Goal: Information Seeking & Learning: Learn about a topic

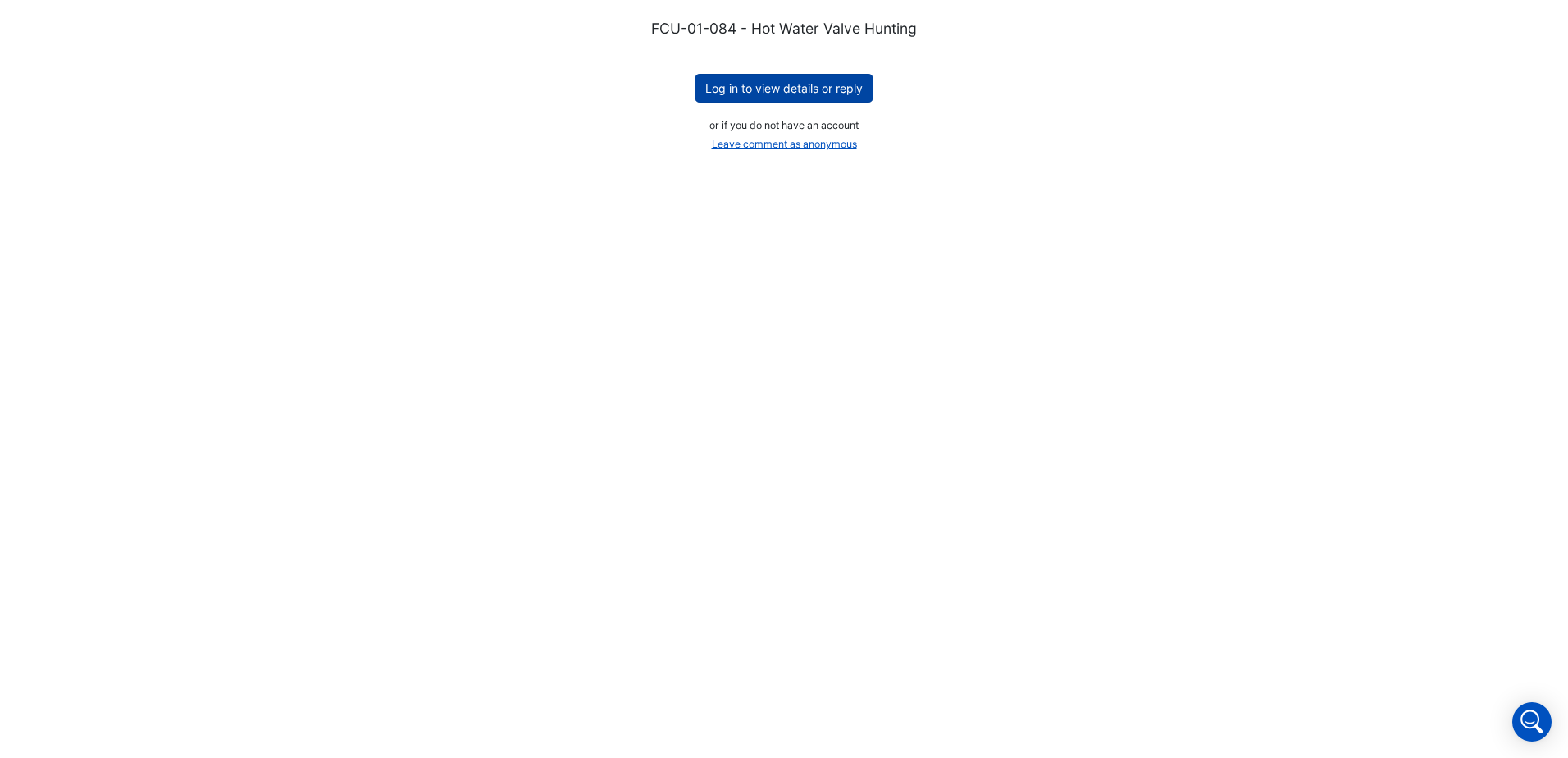
click at [788, 85] on button "Log in to view details or reply" at bounding box center [784, 88] width 179 height 29
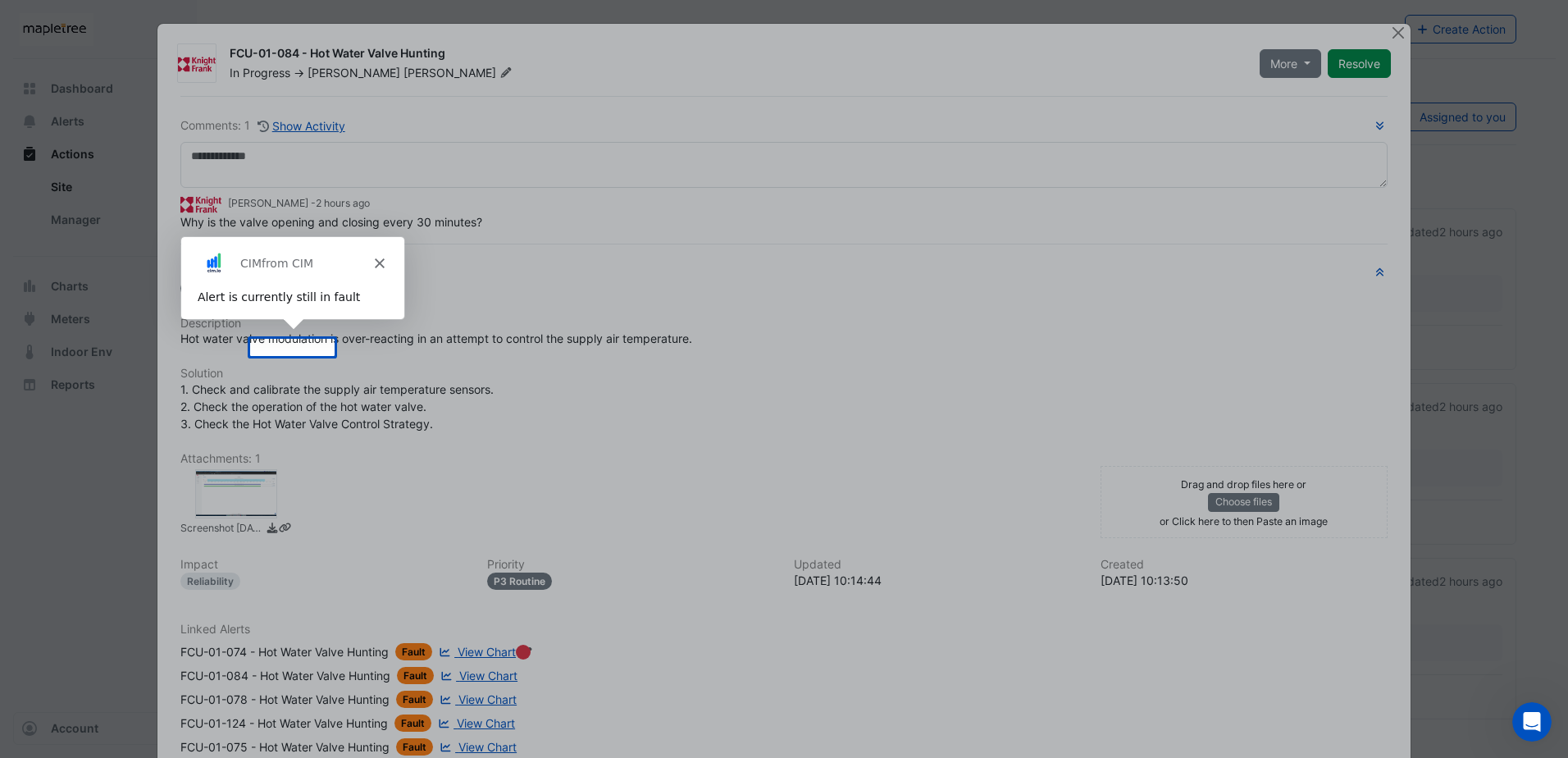
click at [485, 391] on div "Product tour overlay" at bounding box center [784, 379] width 1568 height 758
click at [378, 262] on polygon "Close" at bounding box center [378, 262] width 10 height 10
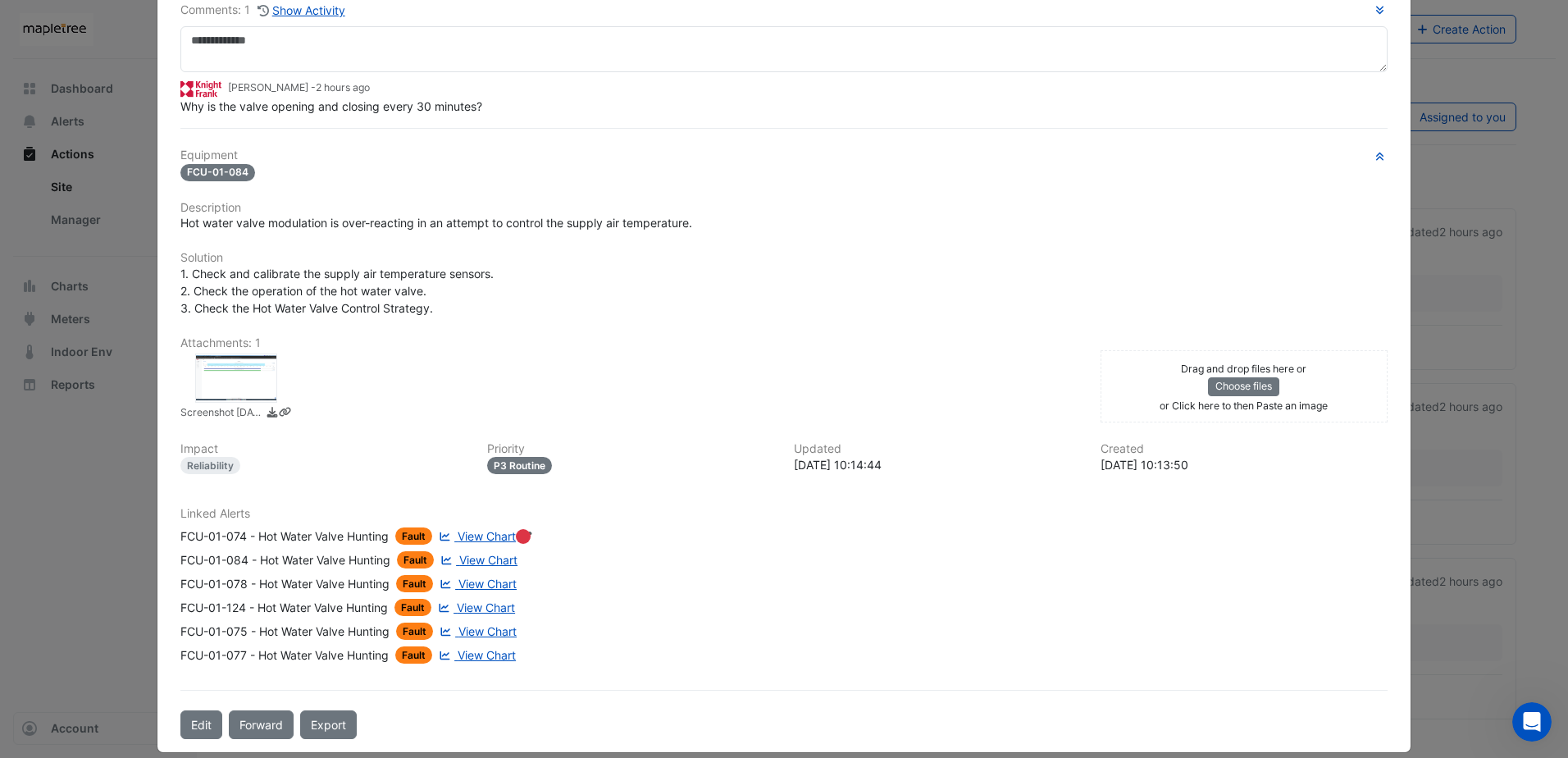
scroll to position [134, 0]
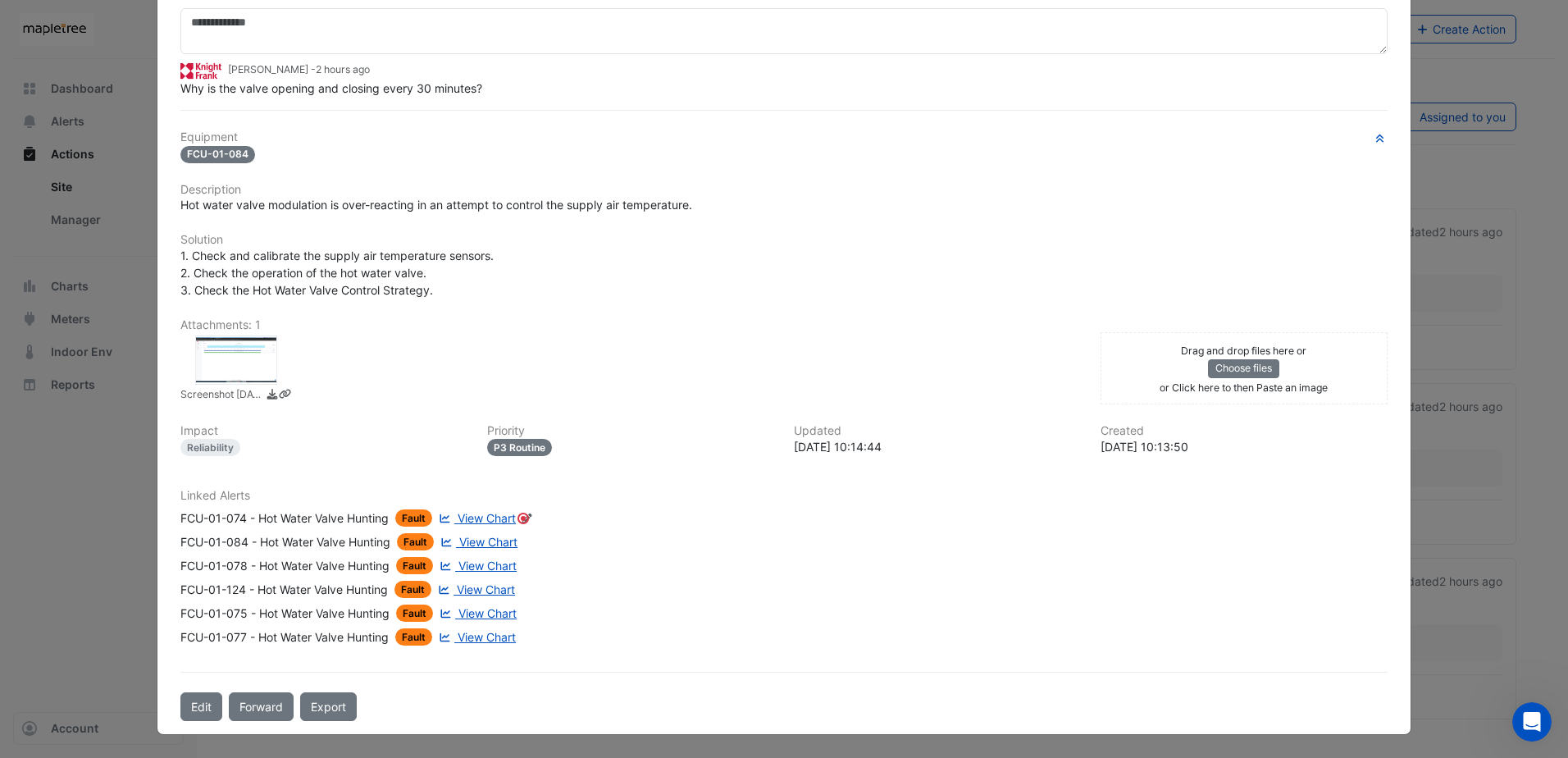
click at [500, 519] on span "View Chart" at bounding box center [486, 518] width 58 height 14
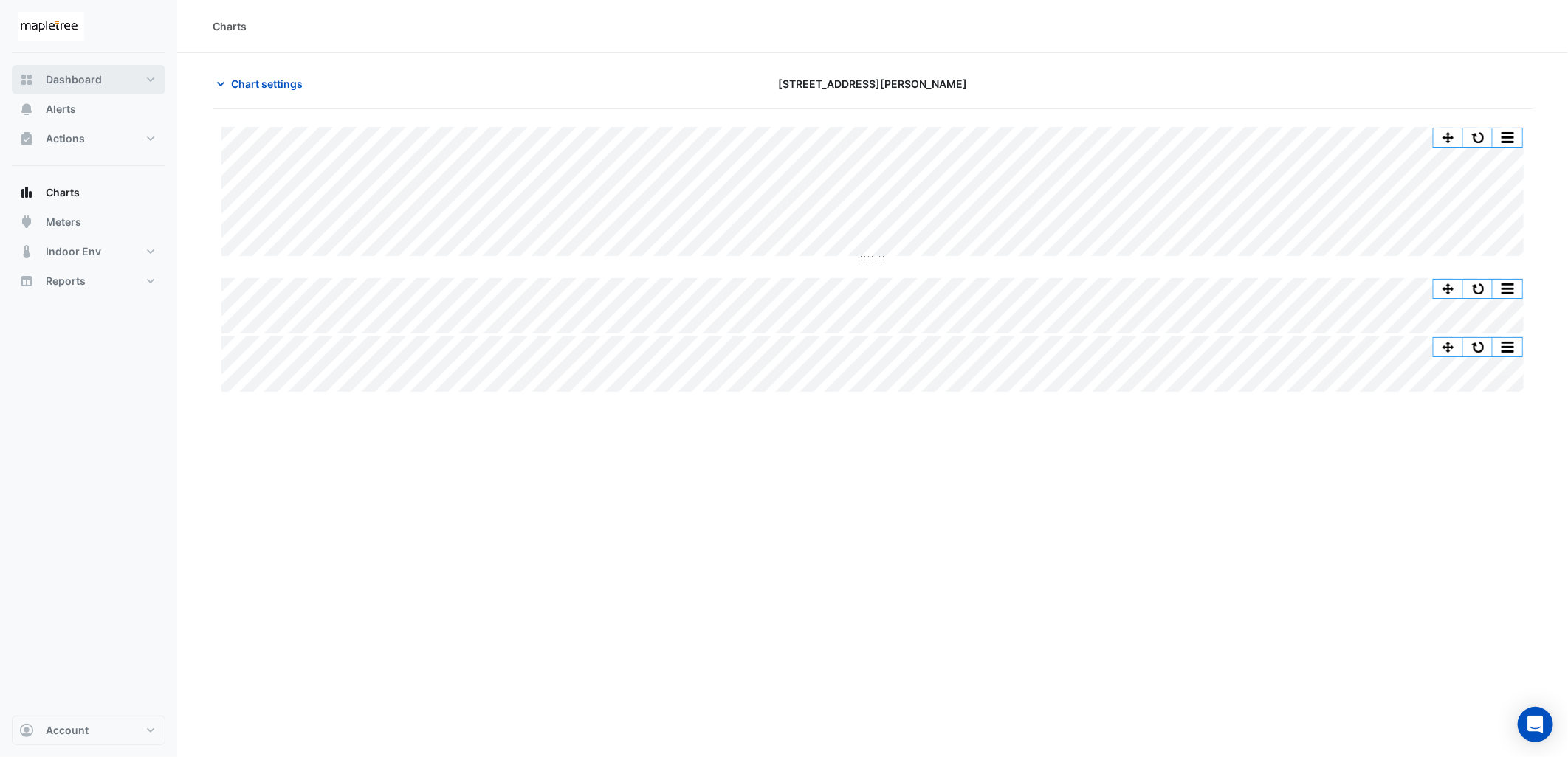
click at [99, 78] on span "Dashboard" at bounding box center [73, 80] width 56 height 15
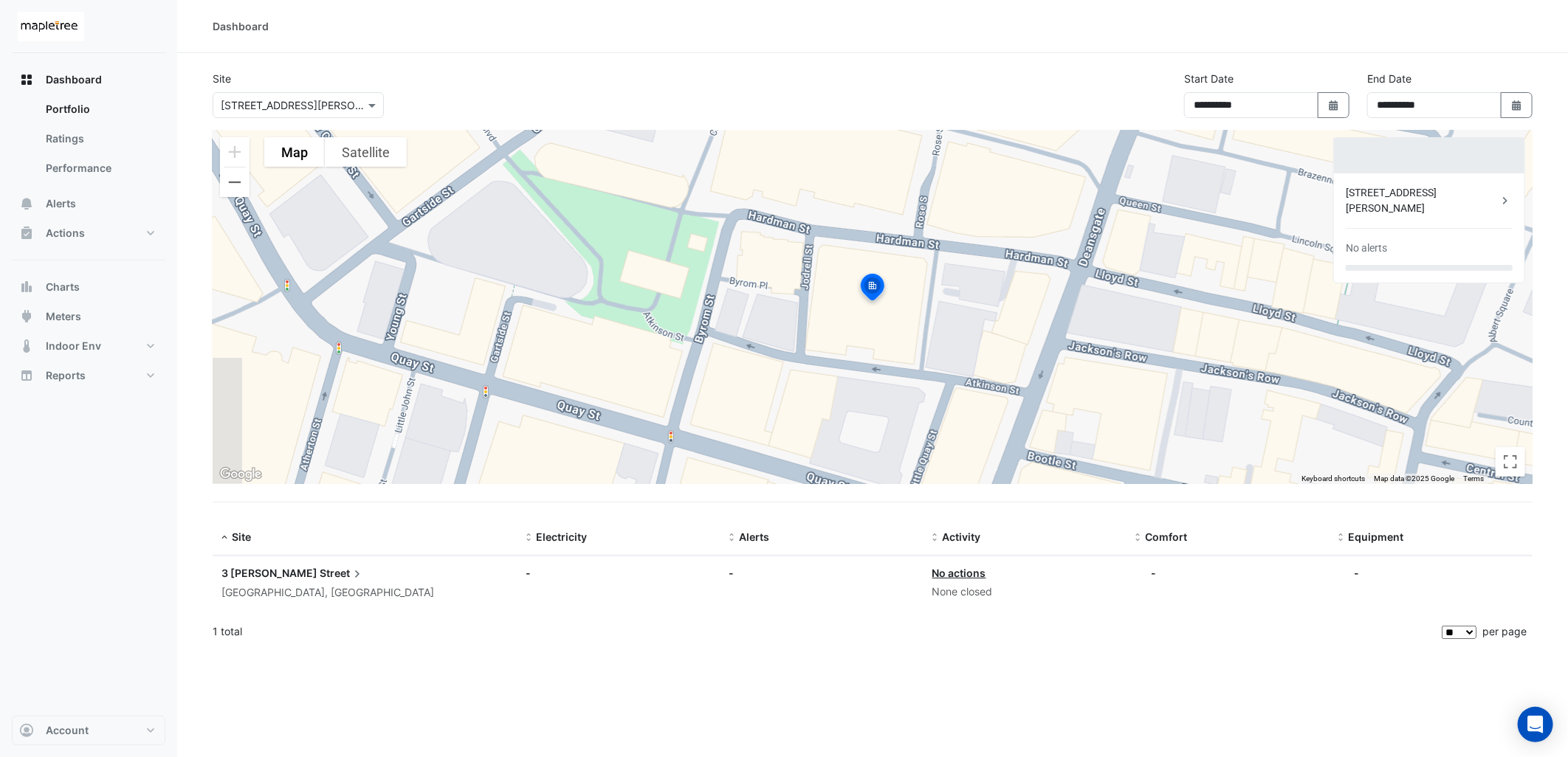
click at [308, 587] on div "[GEOGRAPHIC_DATA], [GEOGRAPHIC_DATA]" at bounding box center [365, 593] width 287 height 17
click at [64, 137] on ngb-offcanvas-backdrop at bounding box center [784, 378] width 1568 height 757
click at [94, 166] on link "Performance" at bounding box center [99, 168] width 132 height 29
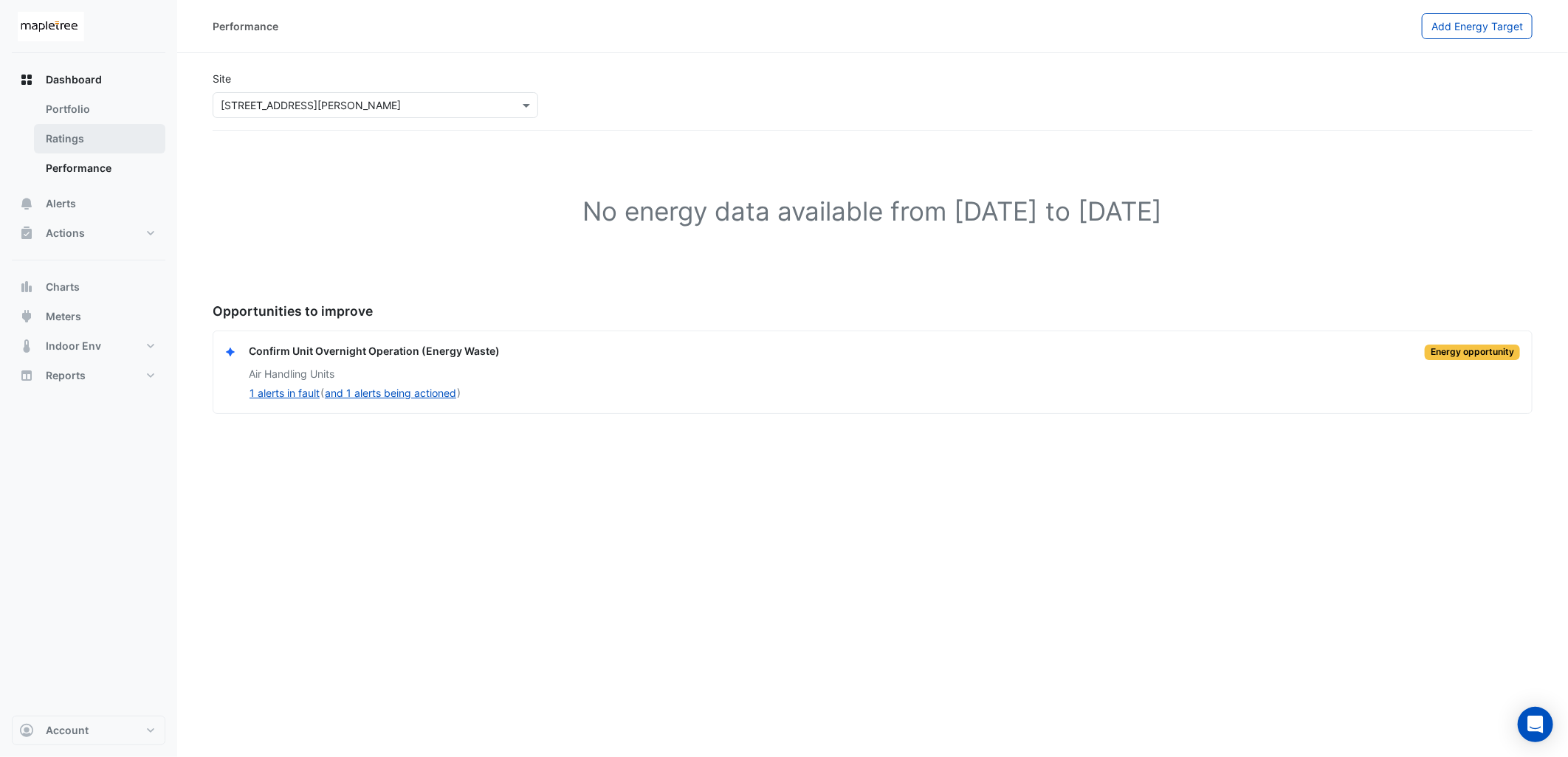
click at [75, 139] on link "Ratings" at bounding box center [99, 138] width 132 height 29
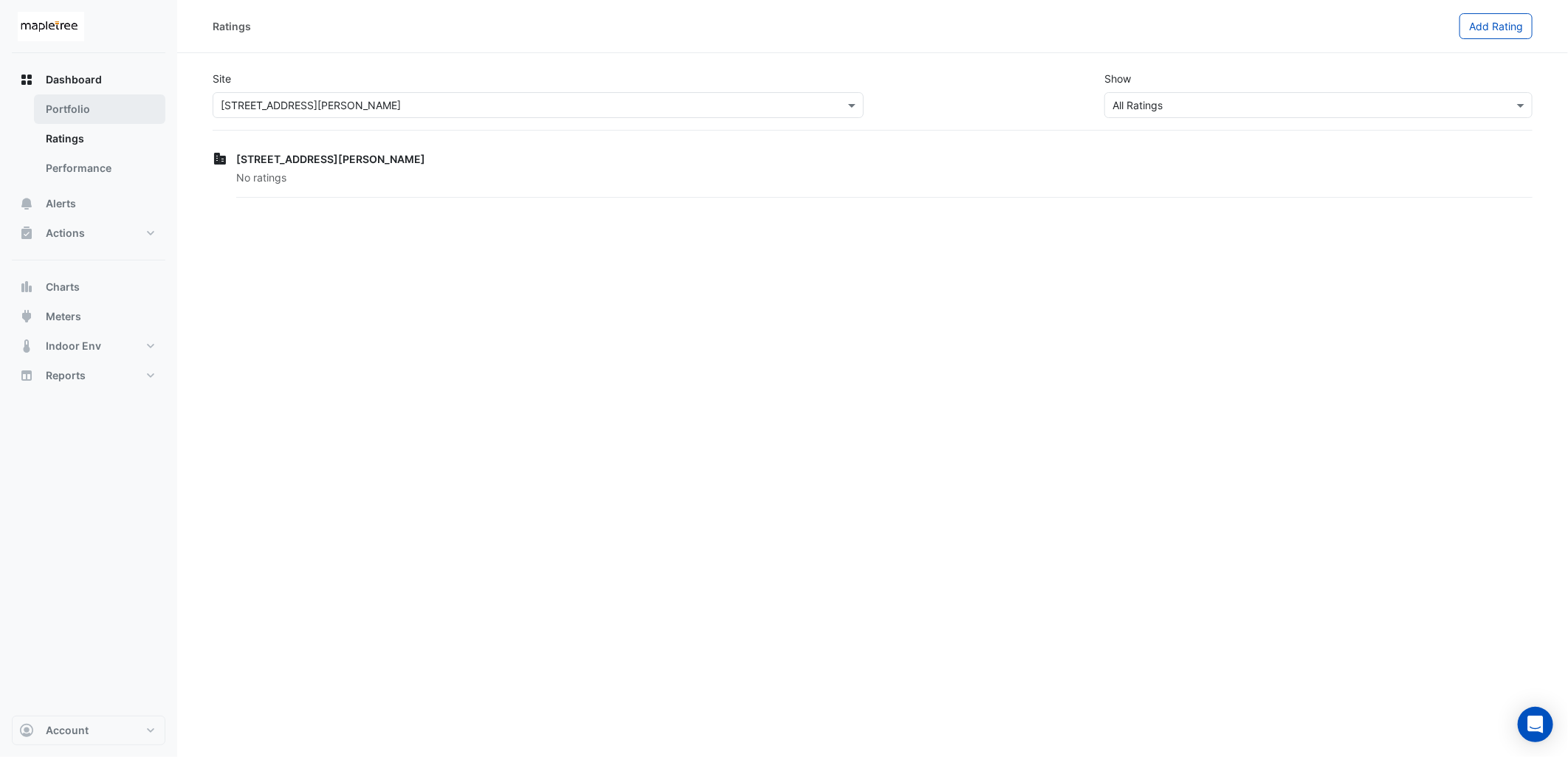
click at [84, 114] on link "Portfolio" at bounding box center [99, 109] width 132 height 29
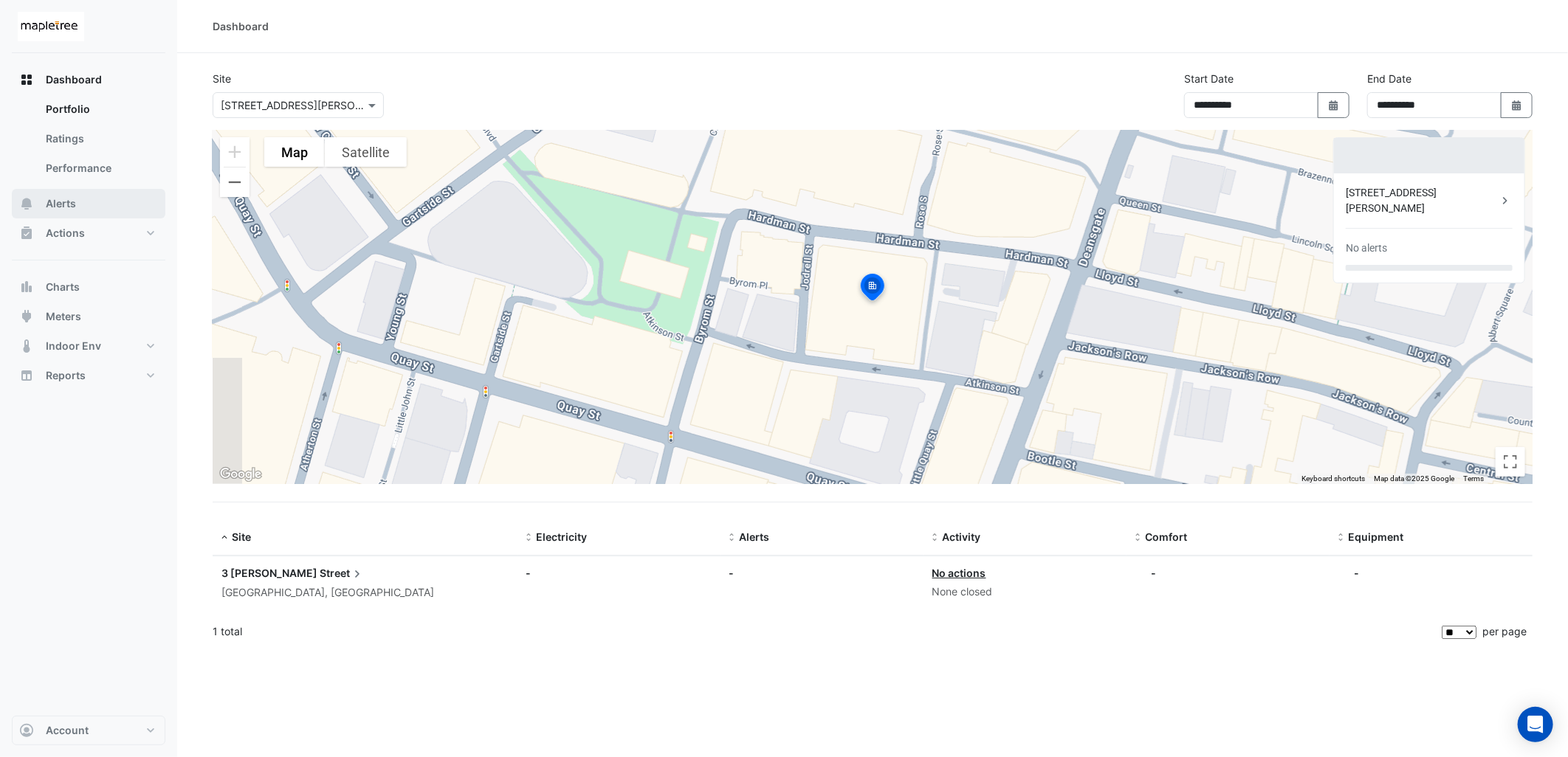
click at [76, 203] on button "Alerts" at bounding box center [88, 203] width 154 height 29
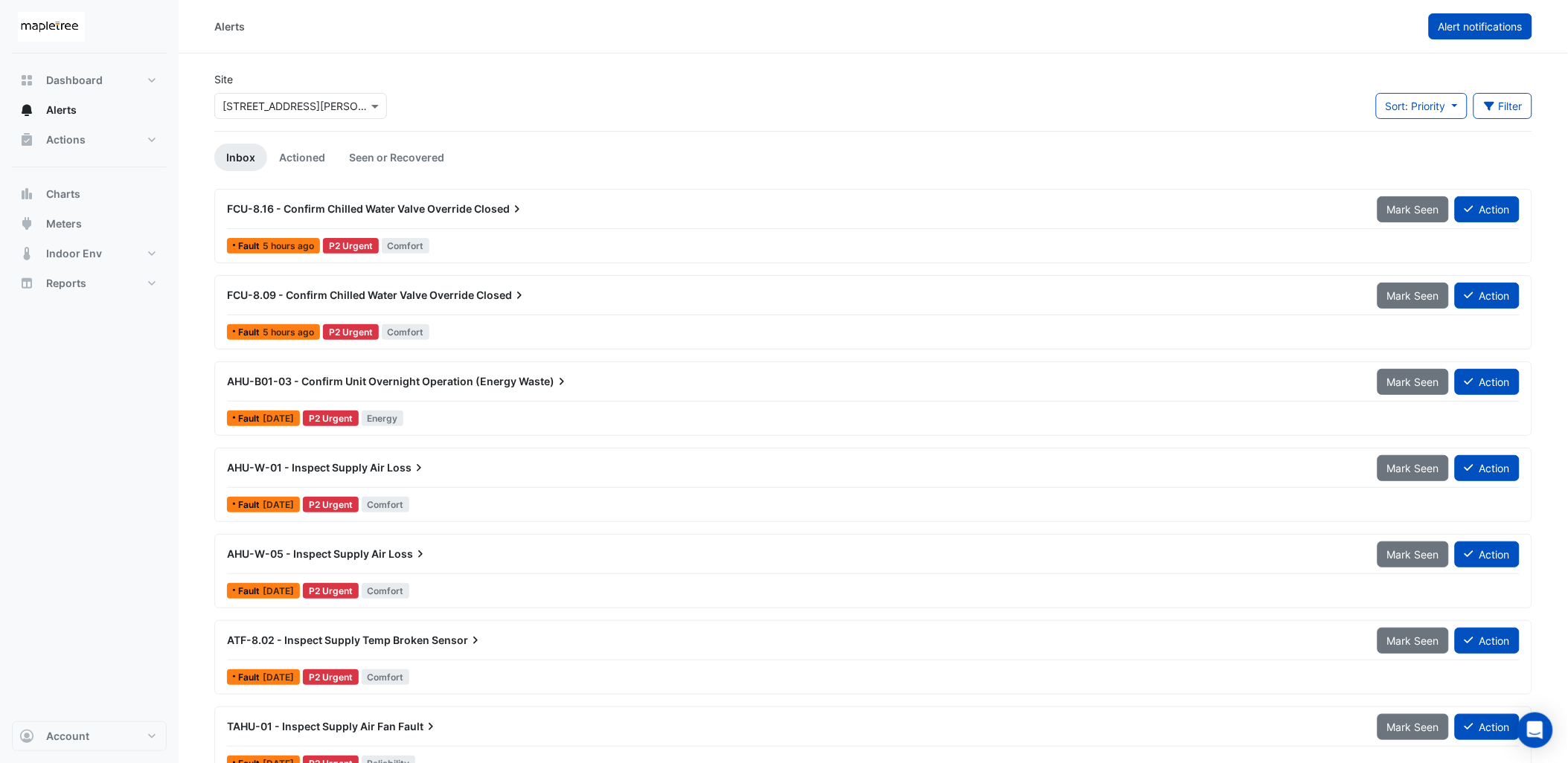
click at [1422, 17] on button "Alert notifications" at bounding box center [1481, 26] width 103 height 26
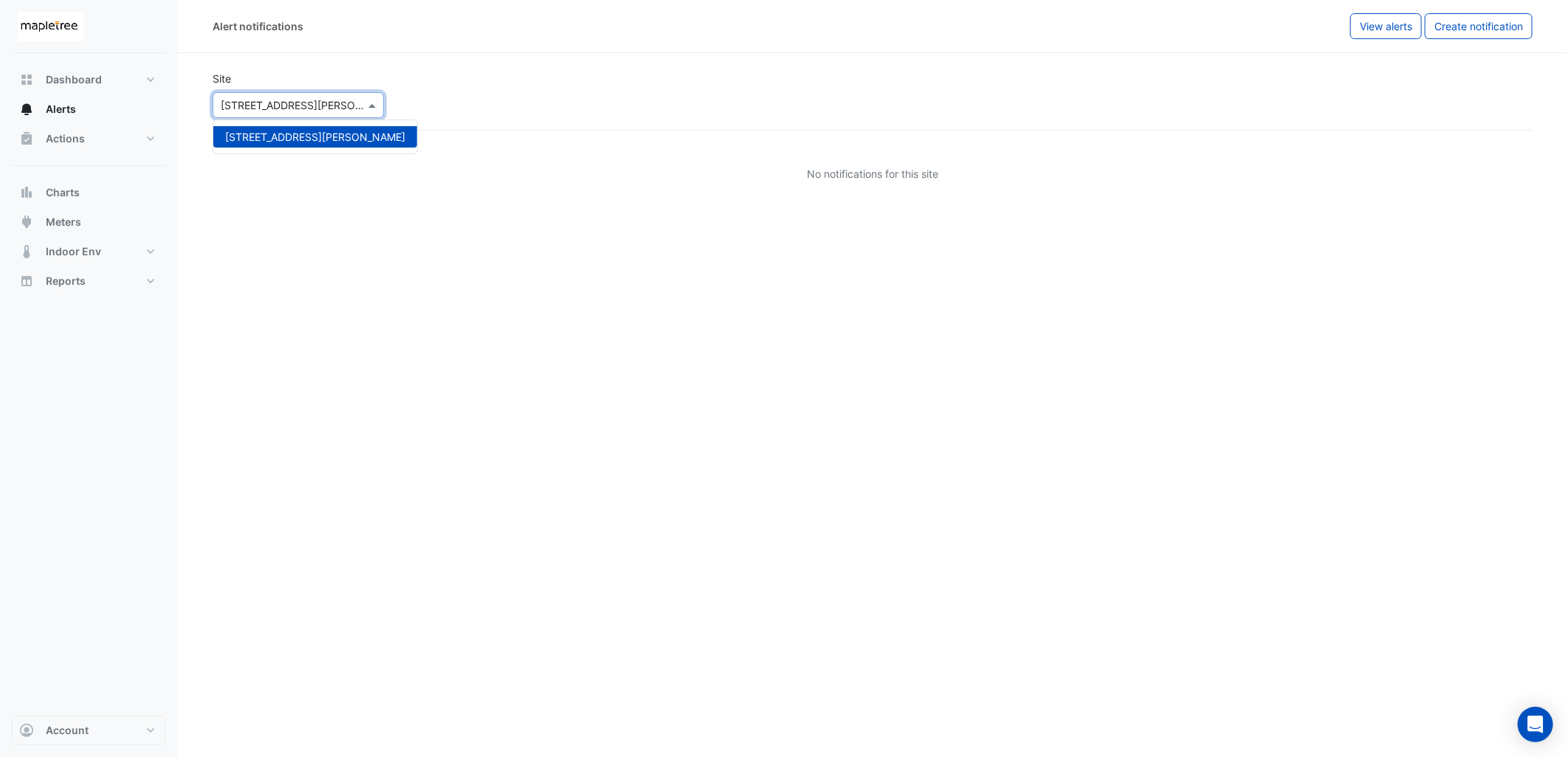
click at [340, 102] on input "text" at bounding box center [283, 106] width 125 height 16
click at [301, 141] on span "[STREET_ADDRESS][PERSON_NAME]" at bounding box center [315, 137] width 180 height 13
click at [62, 218] on span "Meters" at bounding box center [63, 222] width 35 height 15
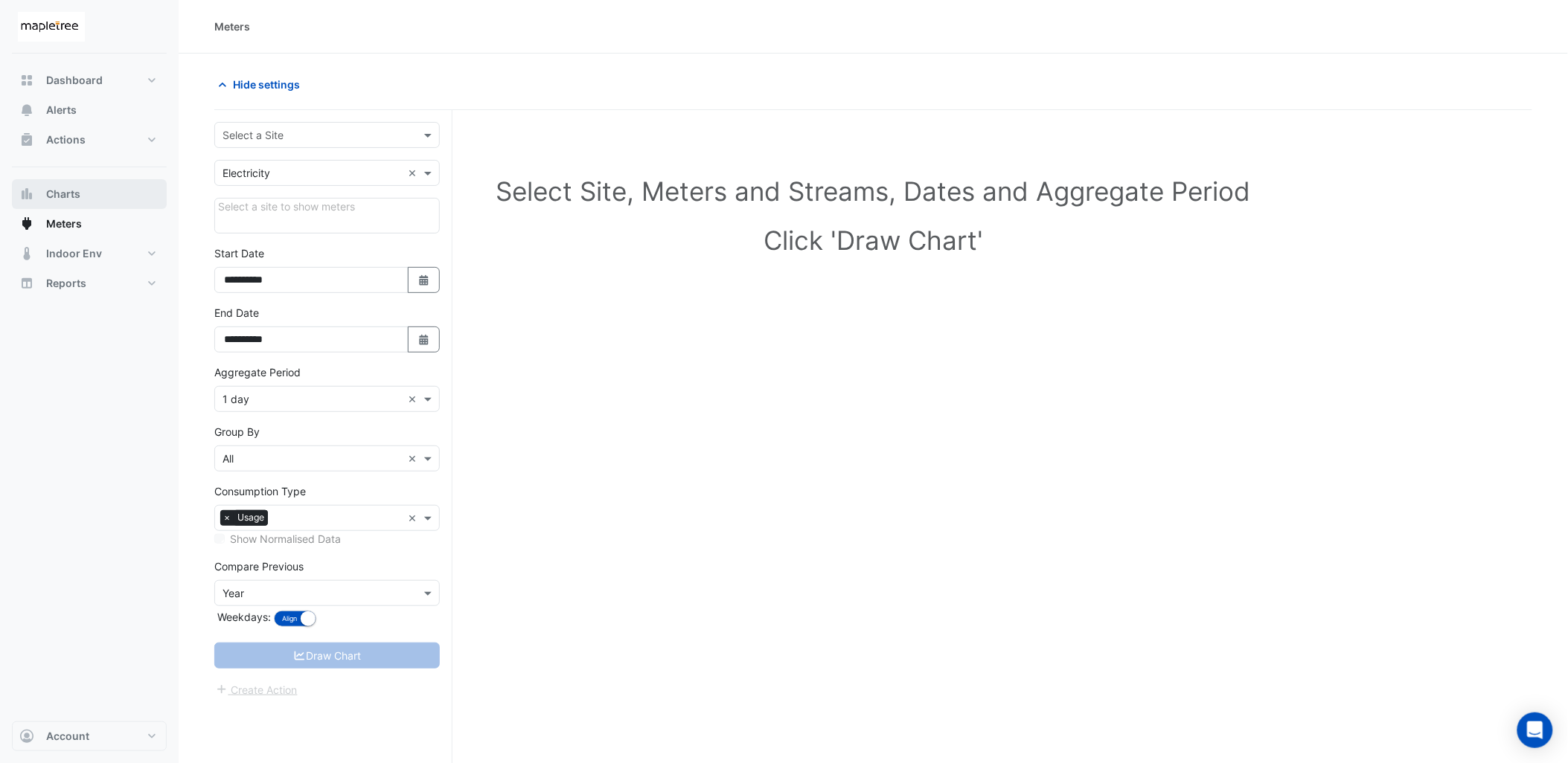
click at [63, 193] on span "Charts" at bounding box center [63, 194] width 34 height 15
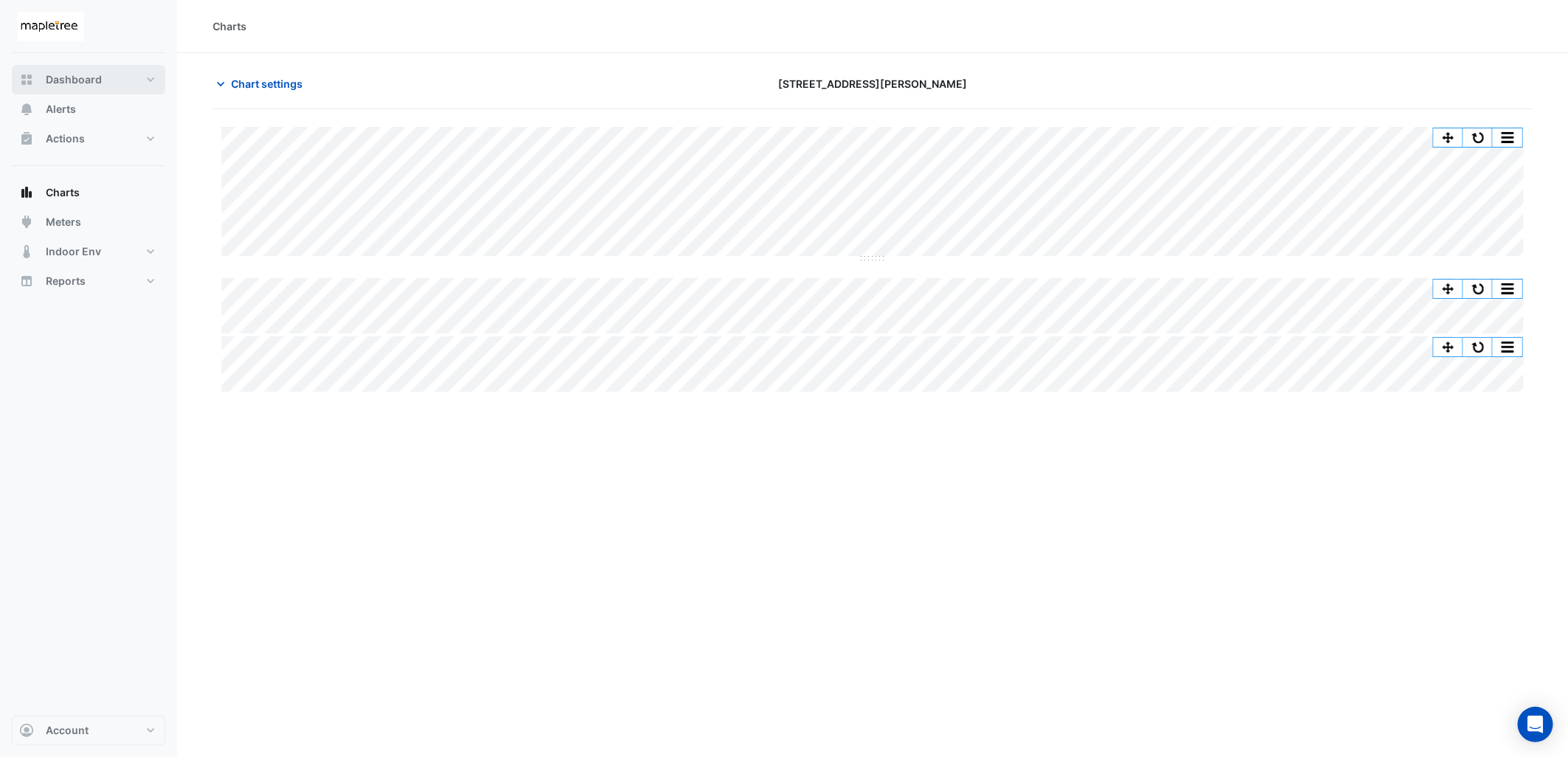
click at [82, 78] on span "Dashboard" at bounding box center [73, 80] width 56 height 15
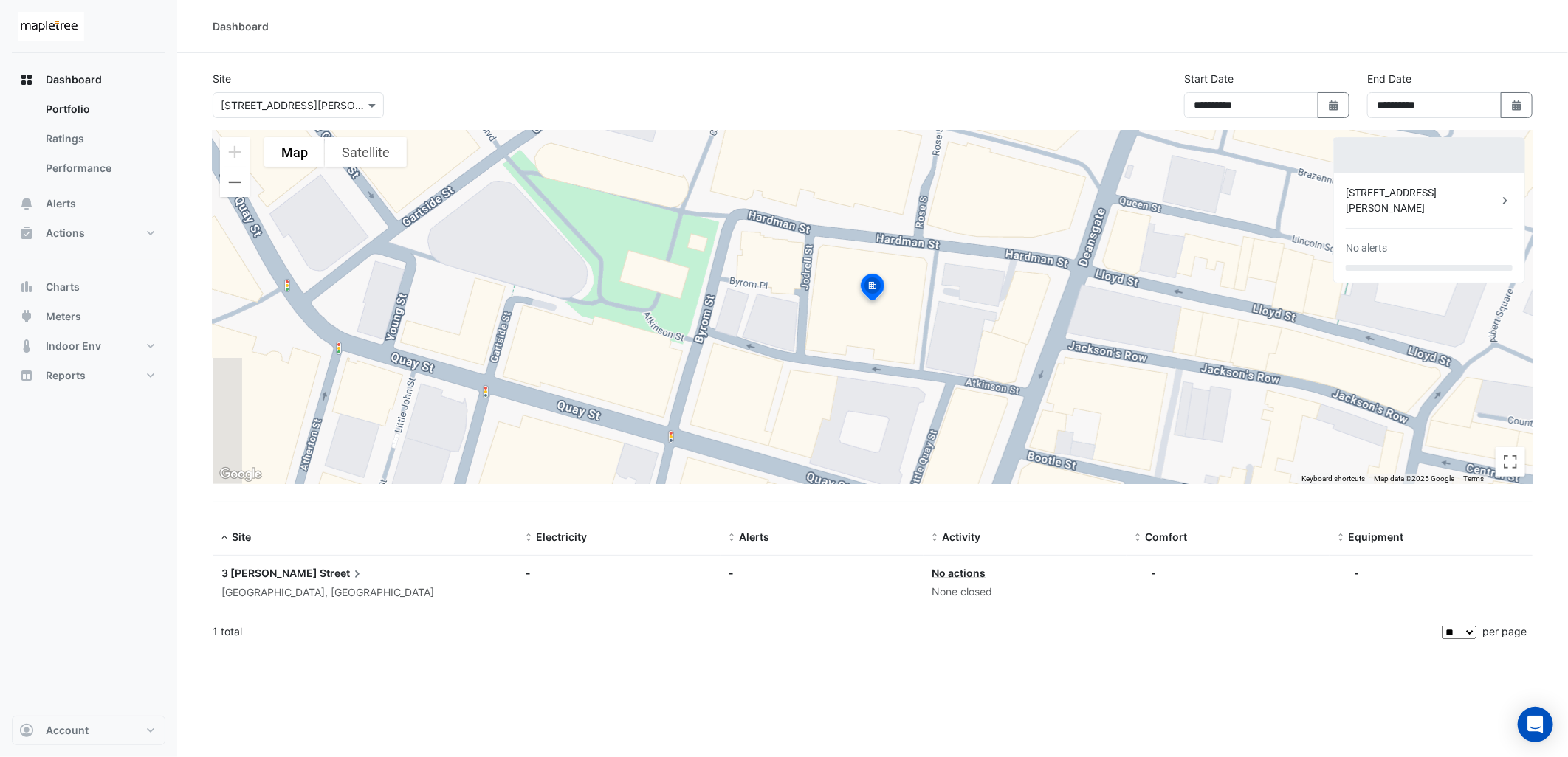
click at [948, 53] on section "**********" at bounding box center [872, 351] width 1391 height 597
